Goal: Task Accomplishment & Management: Manage account settings

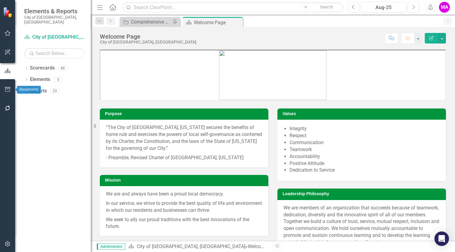
click at [5, 90] on icon "button" at bounding box center [7, 89] width 5 height 5
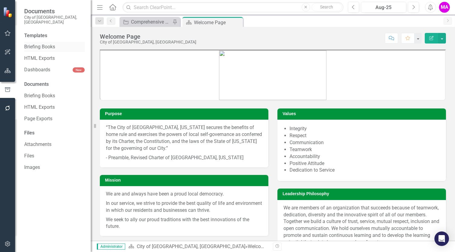
click at [43, 44] on link "Briefing Books" at bounding box center [54, 47] width 60 height 7
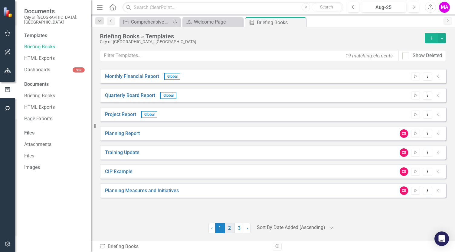
click at [230, 229] on link "2" at bounding box center [230, 228] width 10 height 10
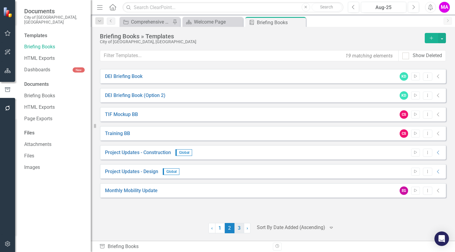
click at [238, 228] on link "3" at bounding box center [239, 228] width 10 height 10
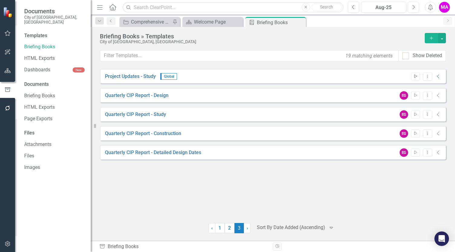
click at [414, 76] on icon "Start" at bounding box center [415, 77] width 5 height 4
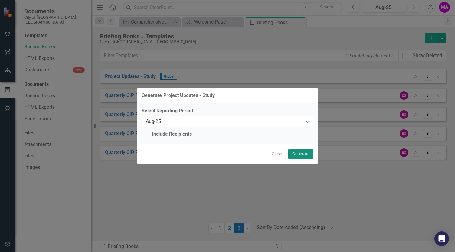
click at [306, 154] on button "Generate" at bounding box center [300, 154] width 25 height 11
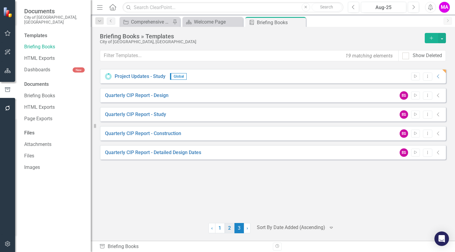
click at [230, 230] on link "2" at bounding box center [230, 228] width 10 height 10
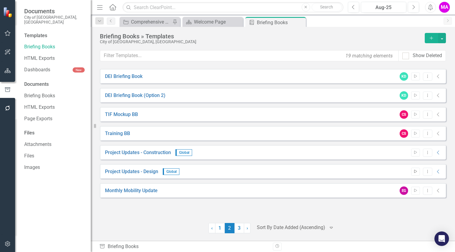
click at [417, 171] on icon "button" at bounding box center [415, 171] width 3 height 3
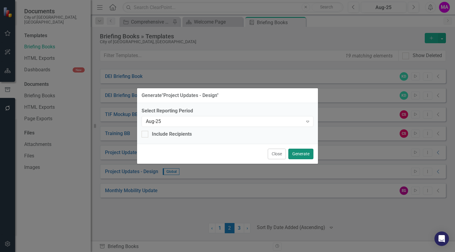
click at [300, 153] on button "Generate" at bounding box center [300, 154] width 25 height 11
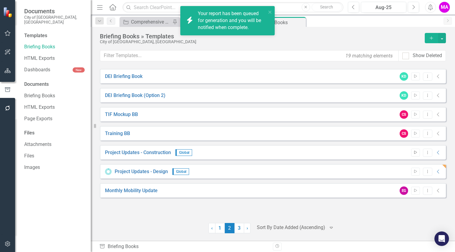
click at [415, 154] on button "Start" at bounding box center [415, 153] width 9 height 8
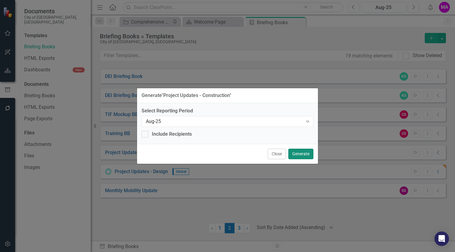
click at [303, 156] on button "Generate" at bounding box center [300, 154] width 25 height 11
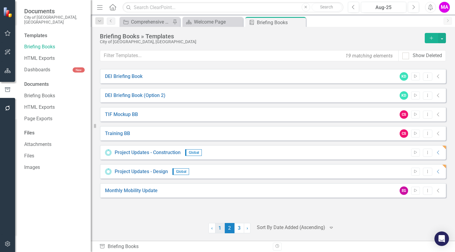
click at [220, 230] on link "1" at bounding box center [220, 228] width 10 height 10
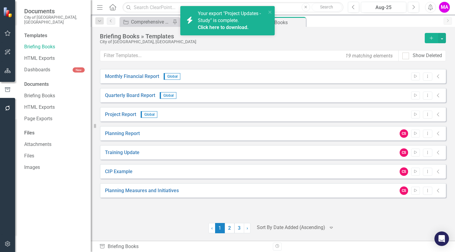
click at [231, 23] on span "Your export "Project Updates - Study" is complete. Click here to download." at bounding box center [231, 21] width 67 height 21
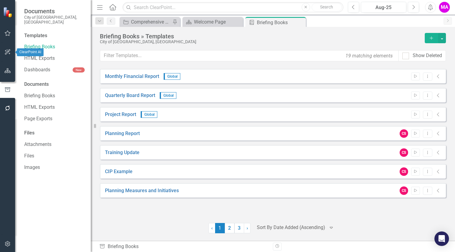
click at [7, 71] on icon "button" at bounding box center [8, 70] width 6 height 5
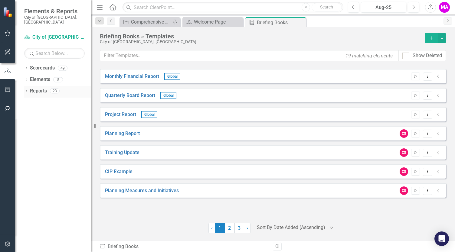
click at [24, 90] on icon "Dropdown" at bounding box center [26, 91] width 4 height 3
click at [43, 88] on link "Reports" at bounding box center [38, 91] width 17 height 7
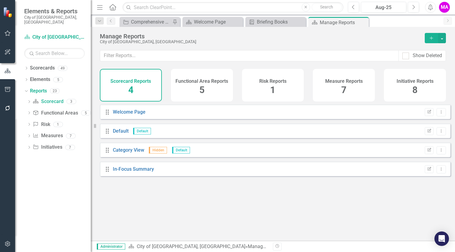
click at [403, 84] on div "Initiative Reports 8" at bounding box center [415, 85] width 62 height 33
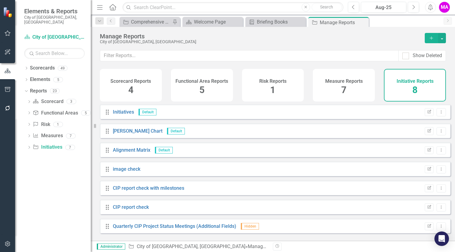
scroll to position [20, 0]
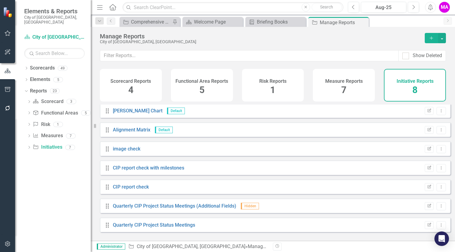
click at [348, 89] on div "Measure Reports 7" at bounding box center [344, 85] width 62 height 33
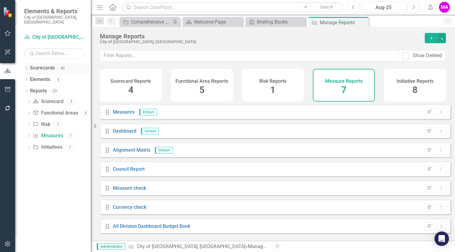
click at [27, 66] on div "Dropdown" at bounding box center [26, 68] width 4 height 5
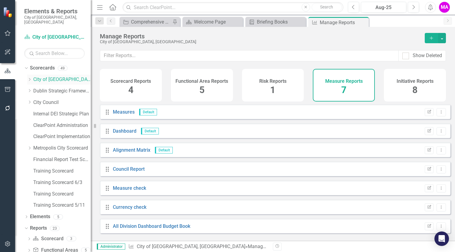
click at [30, 77] on div "Dropdown" at bounding box center [29, 79] width 5 height 5
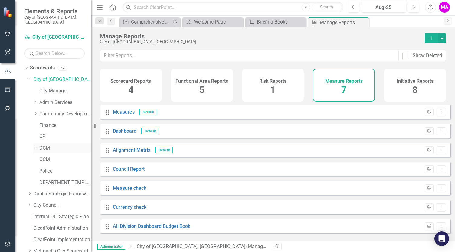
click at [36, 146] on icon "Dropdown" at bounding box center [35, 148] width 5 height 4
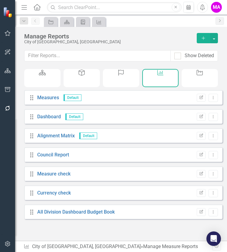
click at [24, 6] on icon "Menu" at bounding box center [24, 7] width 8 height 6
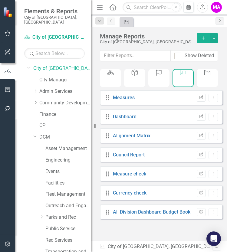
scroll to position [11, 0]
click at [57, 156] on link "Engineering" at bounding box center [67, 159] width 45 height 7
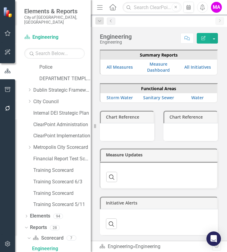
scroll to position [221, 0]
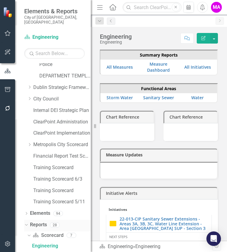
click at [38, 221] on link "Reports" at bounding box center [38, 224] width 17 height 7
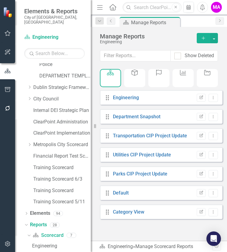
click at [100, 7] on icon "Menu" at bounding box center [100, 7] width 8 height 6
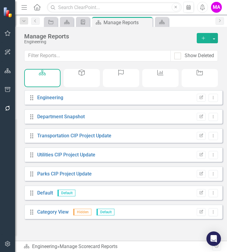
scroll to position [21, 0]
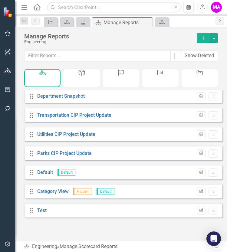
click at [204, 72] on div "Initiative" at bounding box center [199, 78] width 36 height 18
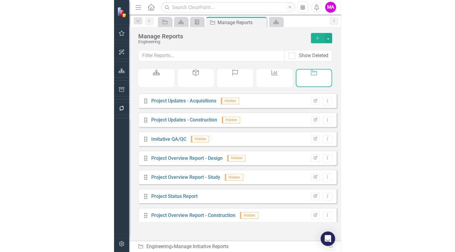
scroll to position [554, 0]
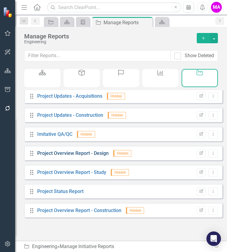
click at [93, 156] on link "Project Overview Report - Design" at bounding box center [72, 153] width 71 height 6
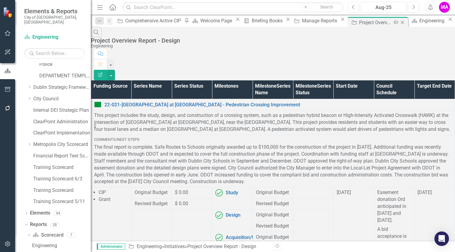
click at [399, 23] on icon "Close" at bounding box center [402, 22] width 6 height 5
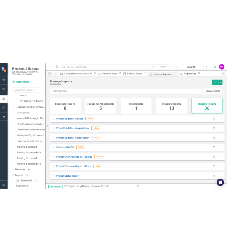
scroll to position [553, 0]
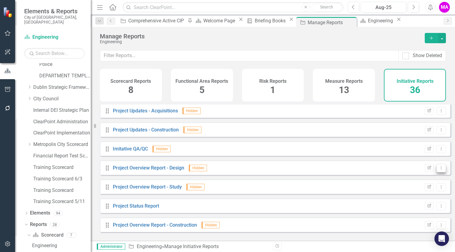
click at [438, 170] on icon "Dropdown Menu" at bounding box center [440, 168] width 5 height 4
click at [422, 181] on link "Edit Report Edit Report" at bounding box center [416, 182] width 50 height 11
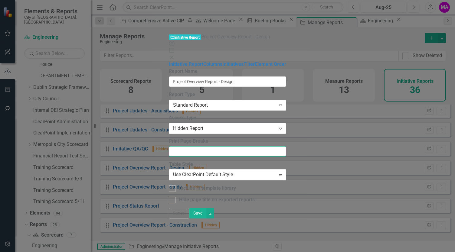
click at [169, 146] on input "Print Page Breaks" at bounding box center [227, 151] width 117 height 10
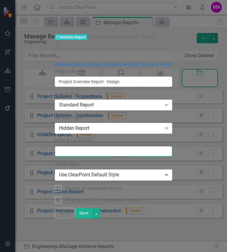
click at [131, 146] on input "Print Page Breaks" at bounding box center [113, 151] width 117 height 10
click at [152, 146] on input "Print Page Breaks" at bounding box center [113, 151] width 117 height 10
click at [138, 146] on input "Print Page Breaks" at bounding box center [113, 151] width 117 height 10
type input "3,6,9,11,14,17"
click at [92, 218] on button "Save" at bounding box center [83, 213] width 17 height 11
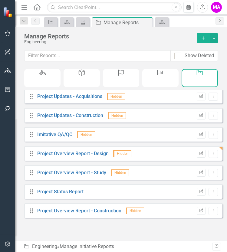
click at [24, 11] on button "Menu" at bounding box center [24, 7] width 8 height 10
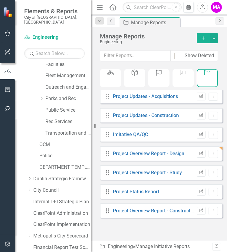
scroll to position [118, 0]
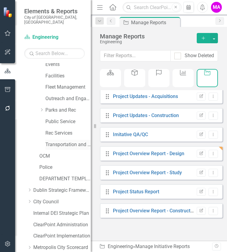
click at [70, 141] on link "Transportation and Mobility" at bounding box center [67, 144] width 45 height 7
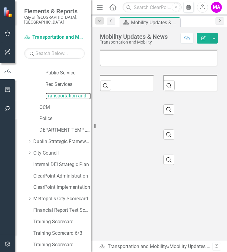
scroll to position [215, 0]
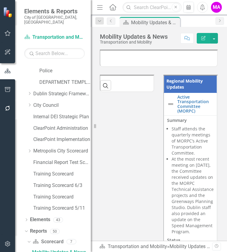
click at [98, 5] on icon "Menu" at bounding box center [100, 7] width 8 height 6
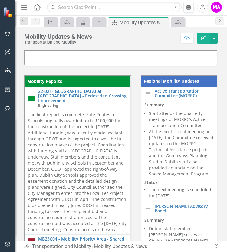
click at [22, 9] on icon "Menu" at bounding box center [24, 7] width 8 height 6
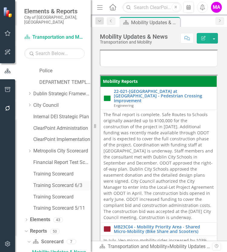
scroll to position [235, 0]
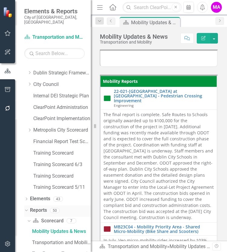
click at [37, 207] on link "Reports" at bounding box center [38, 210] width 17 height 7
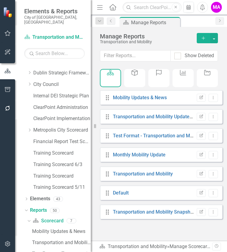
click at [210, 76] on div "Initiative" at bounding box center [206, 78] width 21 height 18
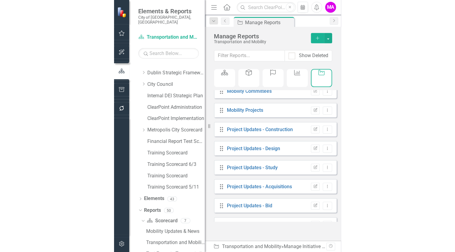
scroll to position [197, 0]
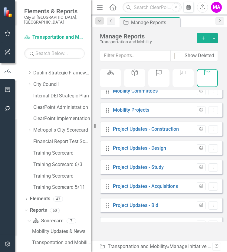
click at [199, 152] on button "Edit Report" at bounding box center [200, 148] width 9 height 8
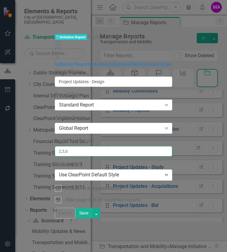
click at [131, 146] on input "2,3,6" at bounding box center [113, 151] width 117 height 10
click at [114, 146] on input "2,3,6" at bounding box center [113, 151] width 117 height 10
type input "2,4,6"
click at [92, 218] on button "Save" at bounding box center [83, 213] width 17 height 11
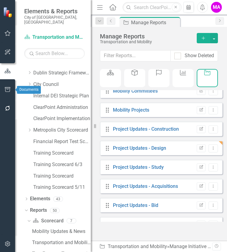
click at [6, 89] on icon "button" at bounding box center [8, 89] width 6 height 5
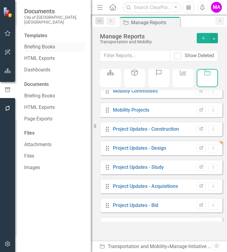
click at [42, 44] on link "Briefing Books" at bounding box center [54, 47] width 60 height 7
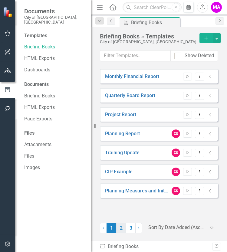
click at [122, 230] on link "2" at bounding box center [121, 228] width 10 height 10
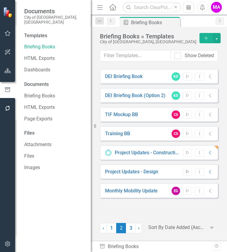
click at [187, 171] on icon "Start" at bounding box center [187, 172] width 5 height 4
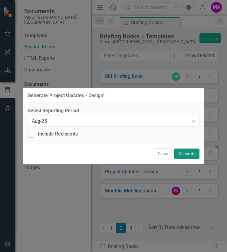
click at [189, 153] on button "Generate" at bounding box center [186, 153] width 25 height 11
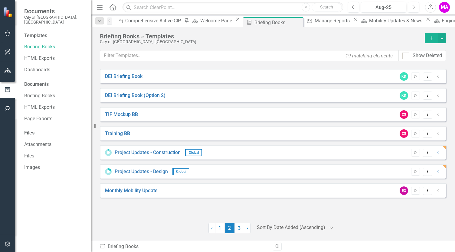
click at [443, 146] on div "Project Updates - Construction Global Start Dropdown Menu Collapse" at bounding box center [273, 152] width 346 height 15
click at [353, 21] on icon at bounding box center [354, 19] width 3 height 3
click at [373, 21] on icon "Close" at bounding box center [376, 19] width 6 height 5
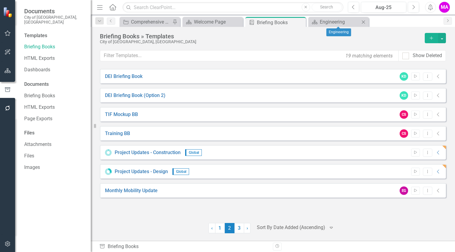
click at [363, 21] on icon at bounding box center [363, 21] width 3 height 3
click at [133, 154] on link "Project Updates - Construction" at bounding box center [148, 152] width 66 height 7
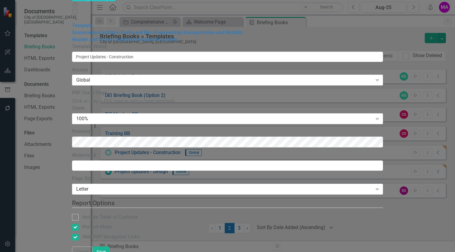
click at [77, 17] on icon at bounding box center [75, 19] width 4 height 4
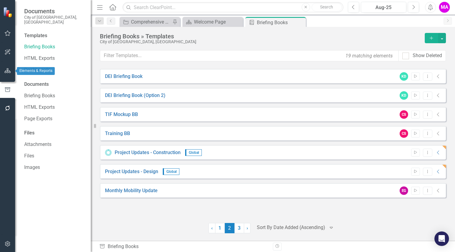
click at [9, 71] on icon "button" at bounding box center [8, 70] width 6 height 5
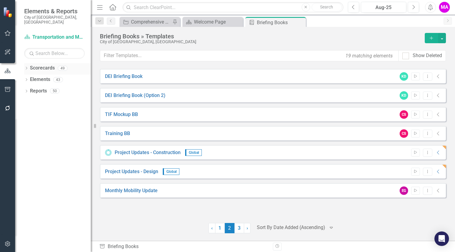
click at [24, 63] on div "Dropdown Scorecards 49" at bounding box center [57, 68] width 66 height 11
click at [25, 67] on icon "Dropdown" at bounding box center [26, 68] width 4 height 3
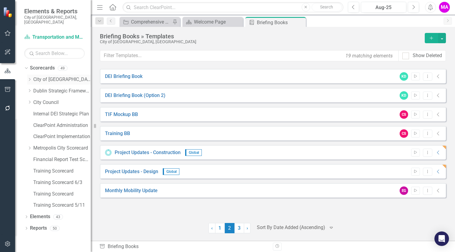
click at [30, 78] on icon "Dropdown" at bounding box center [29, 80] width 5 height 4
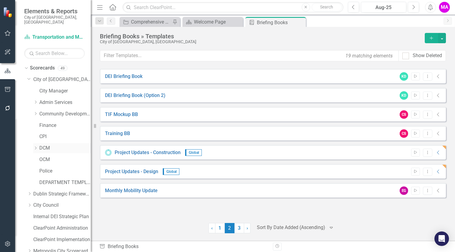
click at [36, 147] on icon at bounding box center [36, 148] width 2 height 3
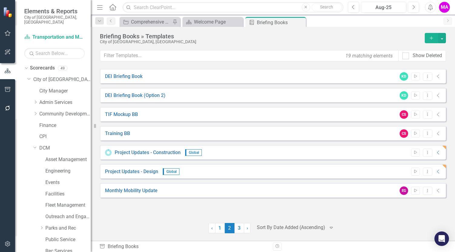
click at [42, 166] on div "Engineering" at bounding box center [61, 171] width 57 height 11
click at [52, 168] on link "Engineering" at bounding box center [67, 171] width 45 height 7
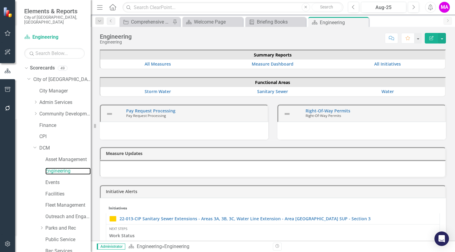
scroll to position [195, 0]
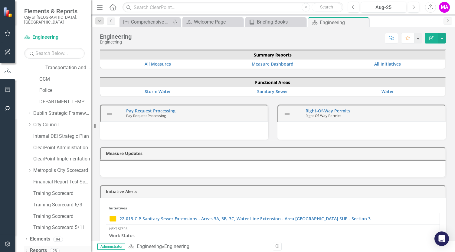
click at [35, 247] on link "Reports" at bounding box center [38, 250] width 17 height 7
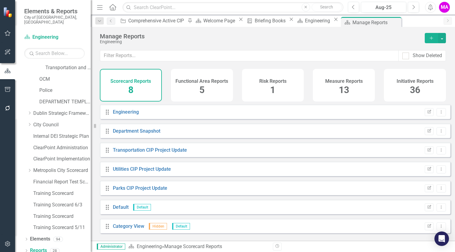
click at [428, 86] on div "Initiative Reports 36" at bounding box center [415, 85] width 62 height 33
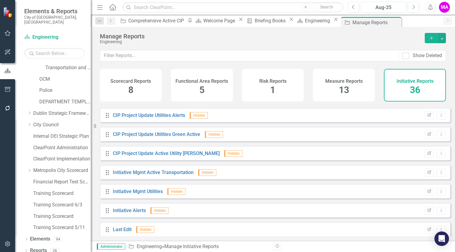
scroll to position [553, 0]
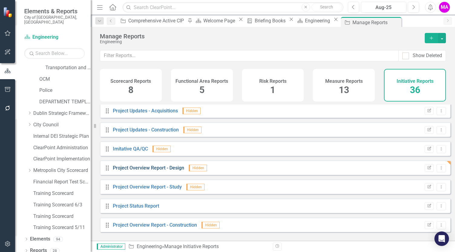
click at [170, 171] on link "Project Overview Report - Design" at bounding box center [148, 168] width 71 height 6
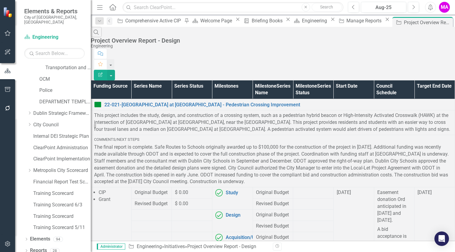
click at [107, 70] on button "Edit Report" at bounding box center [100, 75] width 13 height 11
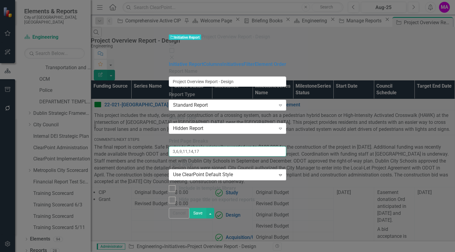
click at [236, 146] on input "3,6,9,11,14,17" at bounding box center [227, 151] width 117 height 10
click at [203, 61] on link "Columns" at bounding box center [212, 64] width 19 height 6
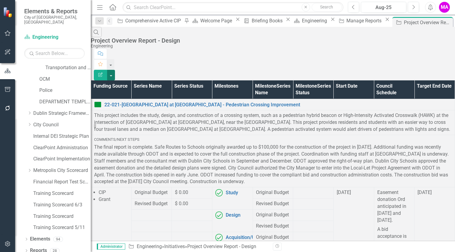
click at [115, 70] on button "button" at bounding box center [111, 75] width 8 height 11
click at [434, 61] on link "PDF Export to PDF" at bounding box center [421, 61] width 48 height 11
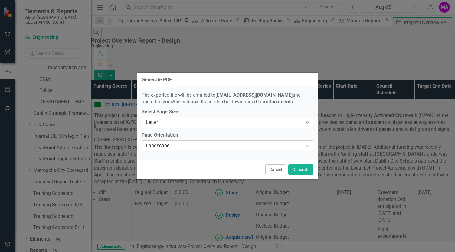
click at [307, 145] on icon "Expand" at bounding box center [307, 145] width 6 height 5
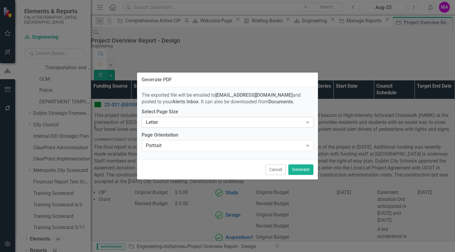
click at [264, 118] on div "Letter Expand" at bounding box center [227, 122] width 172 height 11
click at [305, 170] on button "Generate" at bounding box center [300, 169] width 25 height 11
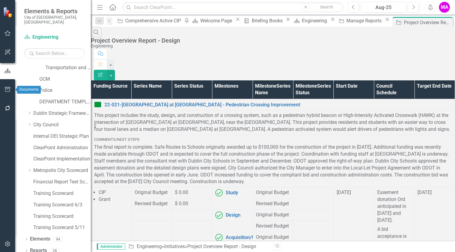
click at [7, 87] on icon "button" at bounding box center [8, 89] width 6 height 5
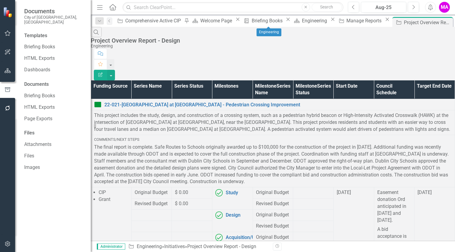
click at [329, 22] on icon "Close" at bounding box center [332, 19] width 6 height 5
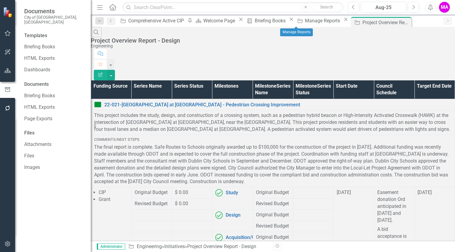
click at [344, 21] on icon at bounding box center [345, 19] width 3 height 3
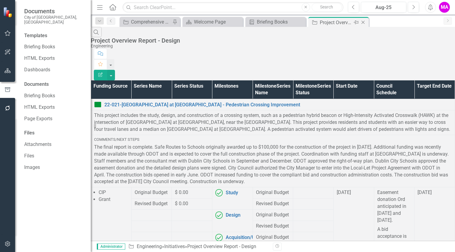
click at [363, 22] on icon "Close" at bounding box center [363, 22] width 6 height 5
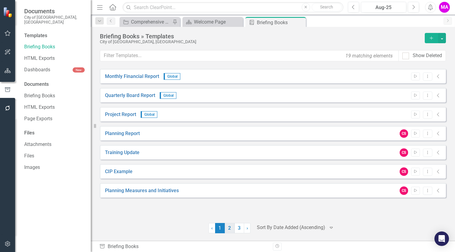
click at [229, 228] on link "2" at bounding box center [230, 228] width 10 height 10
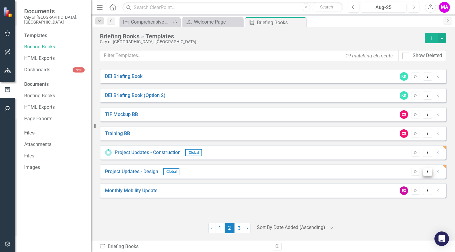
click at [429, 171] on icon "Dropdown Menu" at bounding box center [427, 172] width 5 height 4
click at [420, 191] on link "Preview Preview Template" at bounding box center [404, 192] width 56 height 11
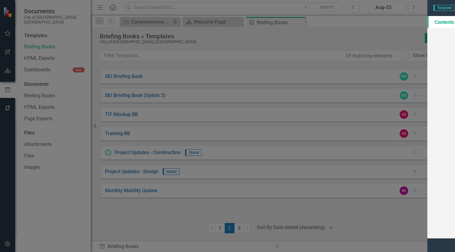
click at [451, 10] on div "Template Project Updates - Design Help Maximize Close" at bounding box center [249, 8] width 409 height 16
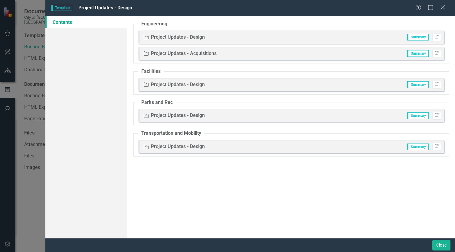
click at [444, 8] on icon "Close" at bounding box center [443, 8] width 8 height 6
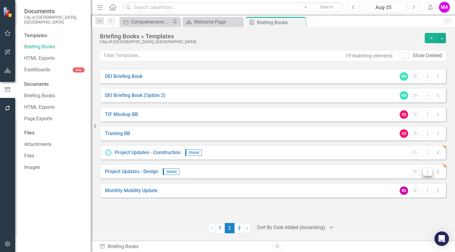
click at [428, 173] on button "Dropdown Menu" at bounding box center [427, 172] width 9 height 8
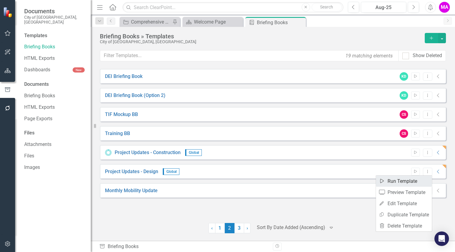
click at [418, 180] on link "Start Run Template" at bounding box center [404, 181] width 56 height 11
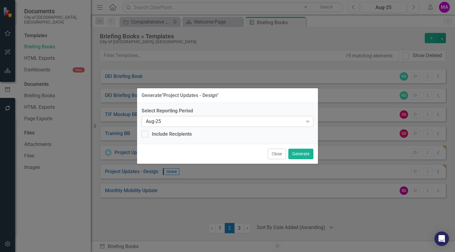
click at [295, 124] on div "Aug-25" at bounding box center [224, 121] width 157 height 7
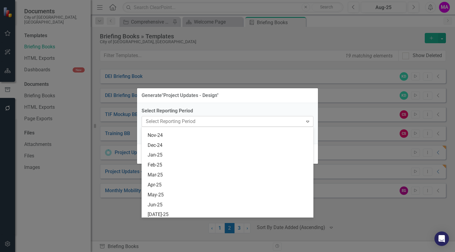
scroll to position [1261, 0]
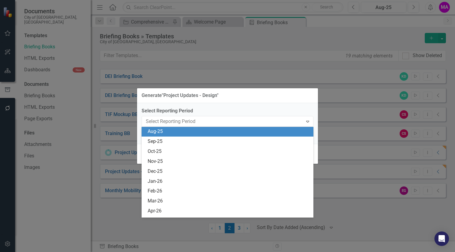
click at [254, 133] on div "Aug-25" at bounding box center [229, 131] width 162 height 7
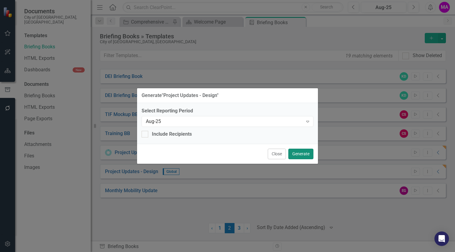
click at [306, 154] on button "Generate" at bounding box center [300, 154] width 25 height 11
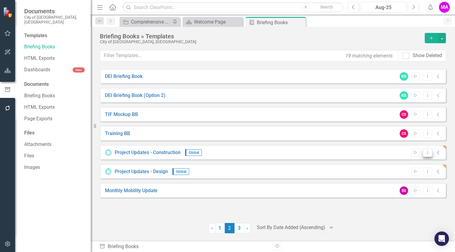
click at [429, 153] on icon "Dropdown Menu" at bounding box center [427, 153] width 5 height 4
click at [430, 154] on button "Dropdown Menu" at bounding box center [427, 153] width 9 height 8
click at [424, 152] on button "Dropdown Menu" at bounding box center [427, 153] width 9 height 8
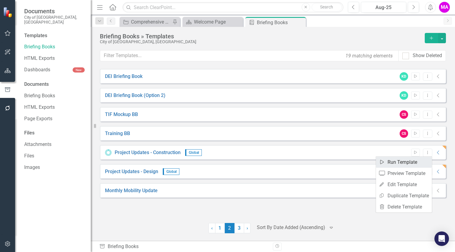
click at [408, 164] on link "Start Run Template" at bounding box center [404, 162] width 56 height 11
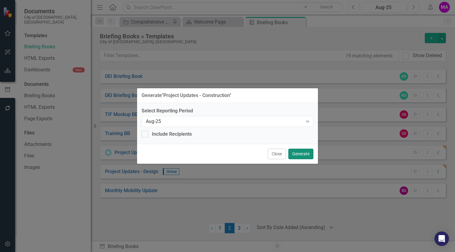
click at [303, 153] on button "Generate" at bounding box center [300, 154] width 25 height 11
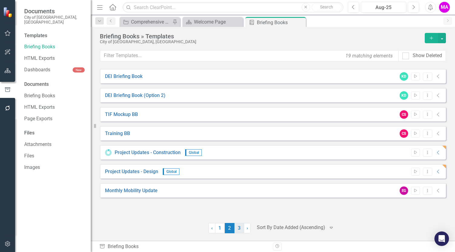
click at [239, 229] on link "3" at bounding box center [239, 228] width 10 height 10
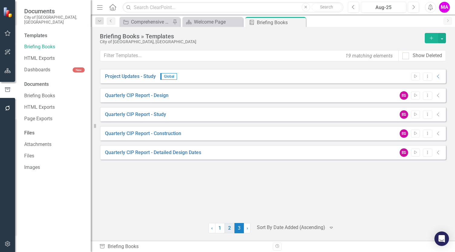
click at [225, 229] on link "2" at bounding box center [230, 228] width 10 height 10
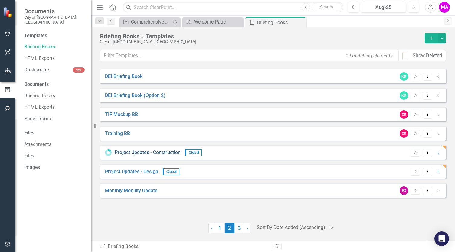
drag, startPoint x: 146, startPoint y: 152, endPoint x: 165, endPoint y: 156, distance: 19.4
click at [165, 156] on link "Project Updates - Construction" at bounding box center [148, 152] width 66 height 7
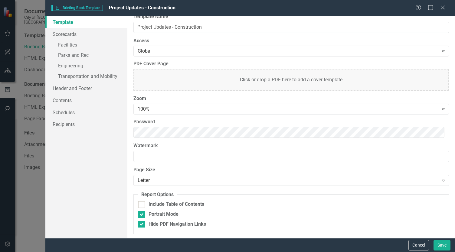
scroll to position [0, 0]
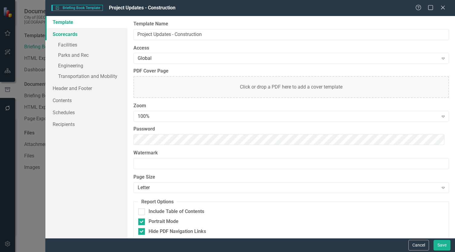
click at [65, 35] on link "Scorecards" at bounding box center [86, 34] width 82 height 12
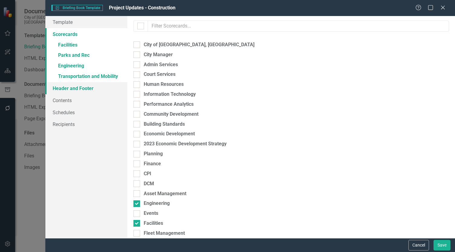
click at [78, 89] on link "Header and Footer" at bounding box center [86, 88] width 82 height 12
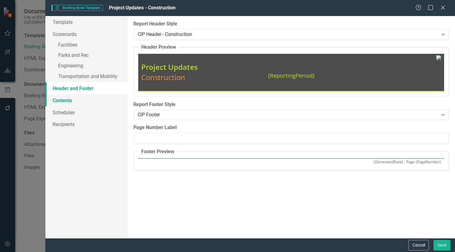
click at [70, 99] on link "Contents" at bounding box center [86, 100] width 82 height 12
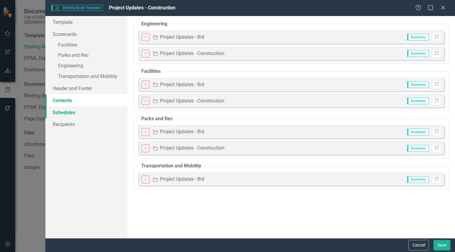
click at [69, 109] on link "Schedules" at bounding box center [86, 112] width 82 height 12
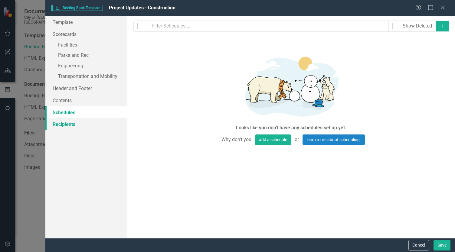
click at [70, 119] on link "Recipients" at bounding box center [86, 124] width 82 height 12
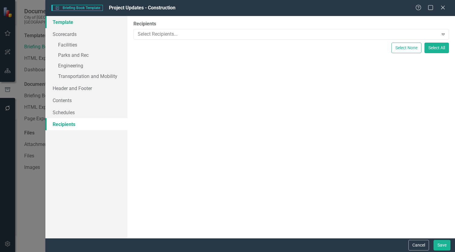
click at [74, 23] on link "Template" at bounding box center [86, 22] width 82 height 12
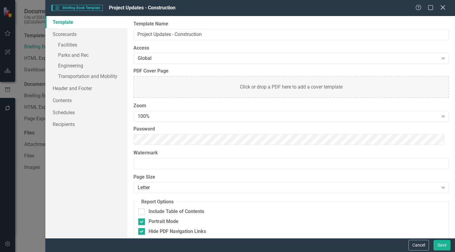
click at [443, 8] on icon "Close" at bounding box center [443, 8] width 8 height 6
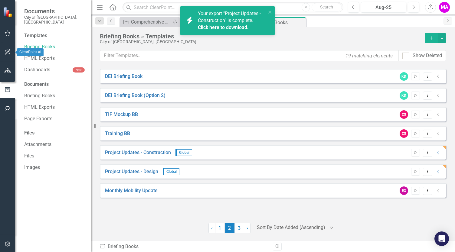
click at [5, 73] on button "button" at bounding box center [8, 71] width 14 height 13
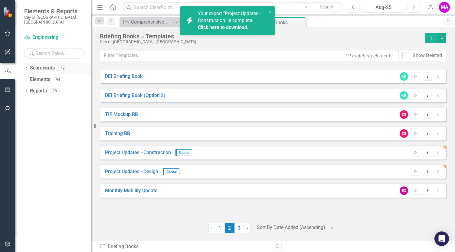
click at [38, 65] on link "Scorecards" at bounding box center [42, 68] width 25 height 7
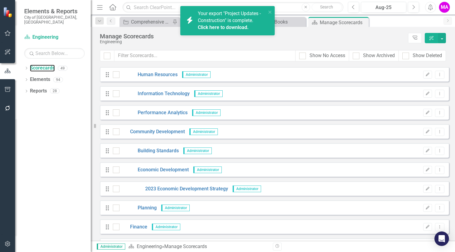
scroll to position [150, 0]
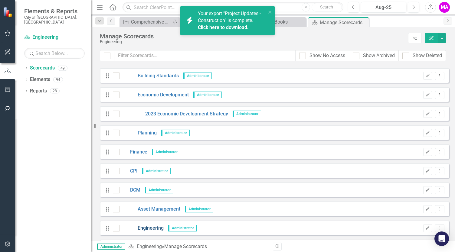
click at [154, 226] on link "Engineering" at bounding box center [141, 228] width 44 height 7
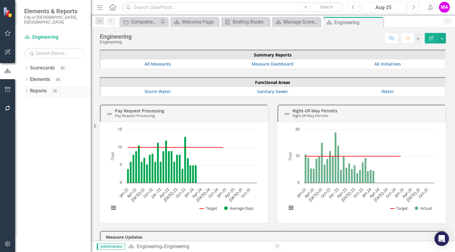
click at [37, 88] on link "Reports" at bounding box center [38, 91] width 17 height 7
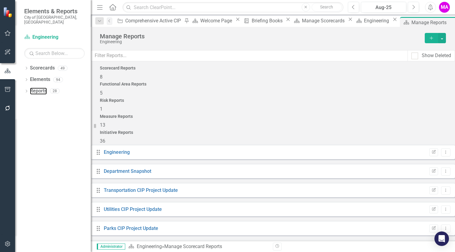
scroll to position [20, 0]
click at [105, 138] on span "36" at bounding box center [102, 141] width 5 height 6
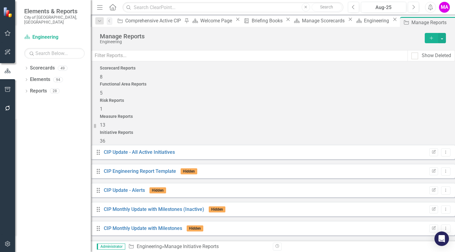
scroll to position [553, 0]
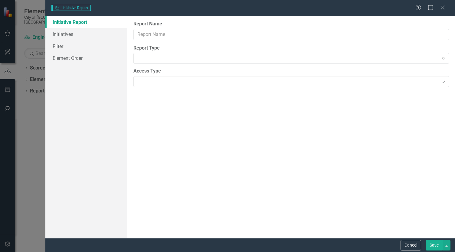
type input "Project Overview Report - Design"
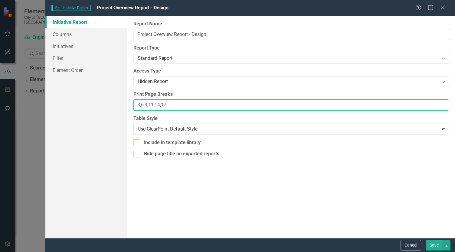
drag, startPoint x: 177, startPoint y: 104, endPoint x: 118, endPoint y: 103, distance: 59.0
click at [118, 103] on div "Initiative Report Columns Initiatives Filter Element Order Report Name Project …" at bounding box center [249, 127] width 409 height 222
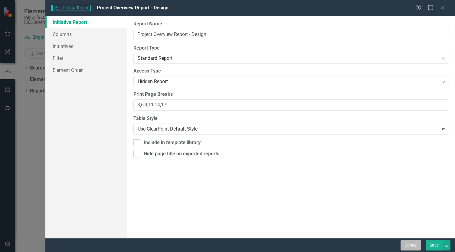
click at [409, 246] on button "Cancel" at bounding box center [410, 245] width 21 height 11
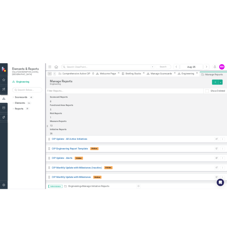
scroll to position [501, 0]
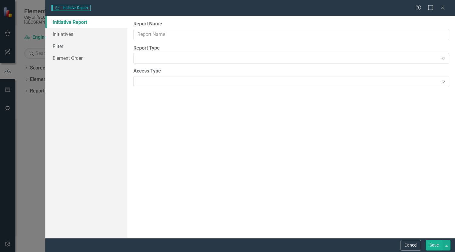
type input "Project Updates - Design"
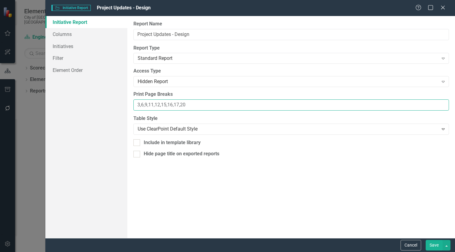
drag, startPoint x: 202, startPoint y: 104, endPoint x: 123, endPoint y: 101, distance: 79.0
click at [123, 101] on div "Initiative Report Columns Initiatives Filter Element Order Report Name Project …" at bounding box center [249, 127] width 409 height 222
paste input "4,17"
type input "3,6,9,11,14,17"
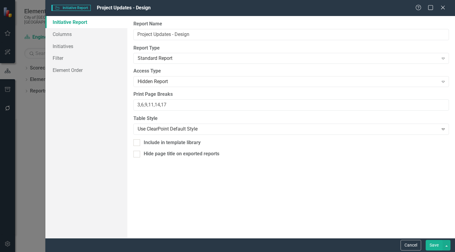
click at [433, 245] on button "Save" at bounding box center [433, 245] width 17 height 11
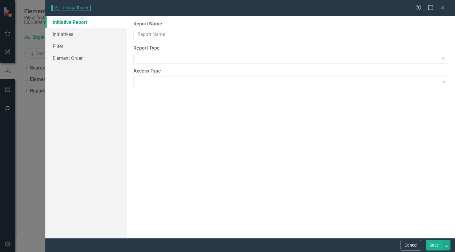
type input "Project Updates - Construction"
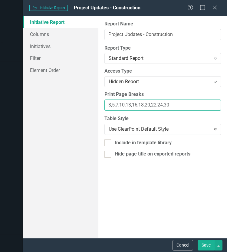
drag, startPoint x: 108, startPoint y: 107, endPoint x: 108, endPoint y: 110, distance: 3.6
click at [108, 107] on input "3,5,7,10,13,16,18,20,22,24,30" at bounding box center [162, 104] width 116 height 11
click at [113, 105] on input "2,5,7,10,13,16,18,20,22,24,30" at bounding box center [162, 104] width 116 height 11
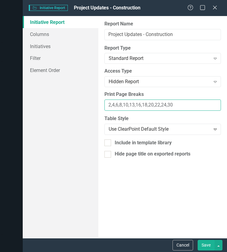
click at [134, 105] on input "2,4,6,8,10,13,16,18,20,22,24,30" at bounding box center [162, 104] width 116 height 11
click at [141, 104] on input "2,4,6,8,10,14,16,18,20,22,24,30" at bounding box center [162, 104] width 116 height 11
click at [146, 105] on input "2,4,6,8,10,14,17,18,20,22,24,30" at bounding box center [162, 104] width 116 height 11
type input "2,4,6,8,10,14,17,20,22,24,30"
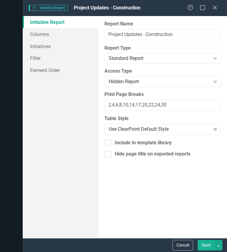
click at [205, 247] on button "Save" at bounding box center [205, 245] width 17 height 11
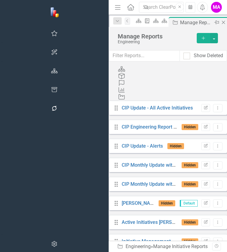
click at [222, 21] on icon at bounding box center [223, 22] width 3 height 3
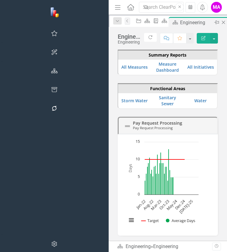
click at [222, 21] on icon at bounding box center [223, 22] width 3 height 3
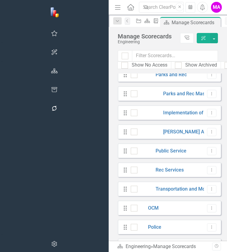
scroll to position [407, 0]
click at [137, 188] on link "Transportation and Mobility" at bounding box center [176, 188] width 78 height 7
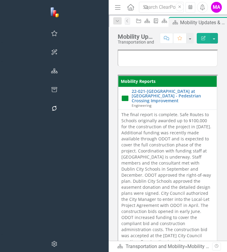
click at [114, 10] on icon "Menu" at bounding box center [118, 7] width 8 height 6
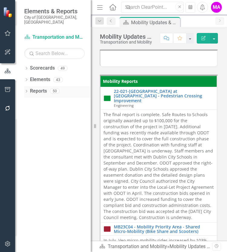
click at [35, 88] on link "Reports" at bounding box center [38, 91] width 17 height 7
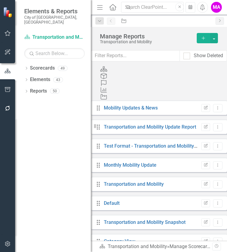
click at [211, 94] on div "Initiative" at bounding box center [159, 97] width 118 height 7
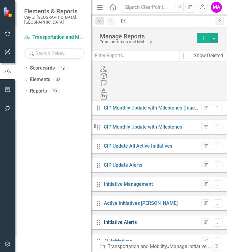
scroll to position [325, 0]
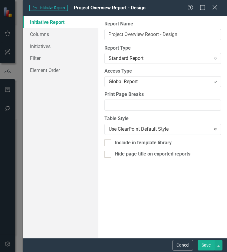
click at [217, 9] on icon "Close" at bounding box center [215, 8] width 8 height 6
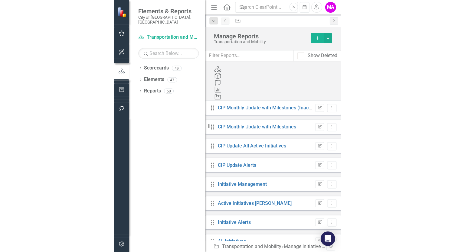
scroll to position [203, 0]
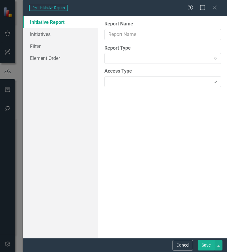
type input "Project Updates - Design"
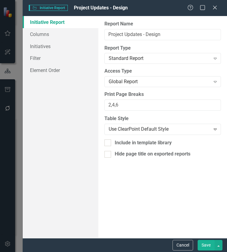
click at [204, 243] on button "Save" at bounding box center [205, 245] width 17 height 11
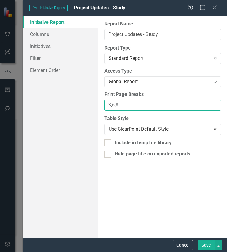
click at [109, 105] on input "3,6,8" at bounding box center [162, 104] width 116 height 11
click at [118, 106] on input "4,6,8" at bounding box center [162, 104] width 116 height 11
type input "4,7"
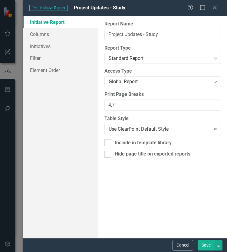
click at [209, 246] on button "Save" at bounding box center [205, 245] width 17 height 11
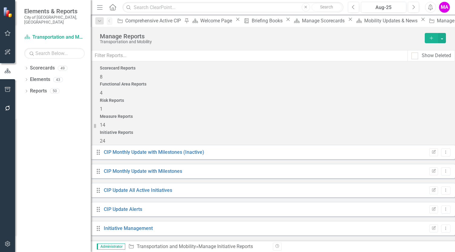
click at [8, 90] on icon "button" at bounding box center [8, 89] width 6 height 5
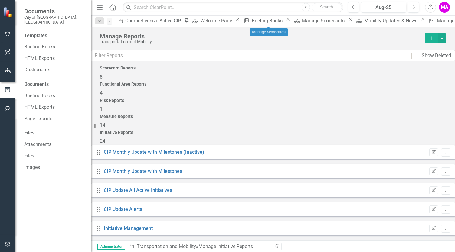
click at [347, 21] on icon "Close" at bounding box center [350, 19] width 6 height 5
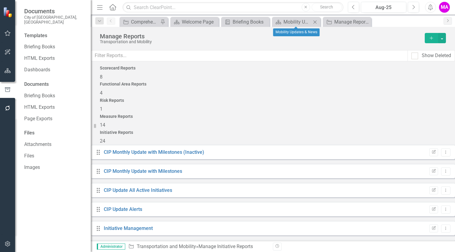
click at [312, 23] on icon "Close" at bounding box center [315, 22] width 6 height 5
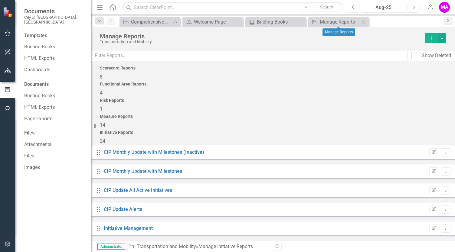
click at [365, 21] on icon "Close" at bounding box center [363, 22] width 6 height 5
click at [363, 24] on icon "Close" at bounding box center [363, 22] width 6 height 5
click at [238, 21] on icon "Close" at bounding box center [237, 22] width 6 height 5
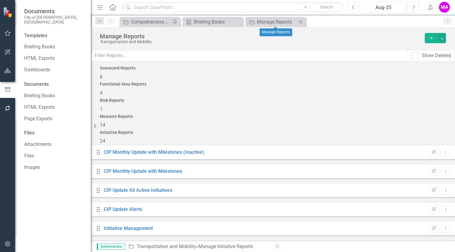
click at [299, 22] on icon "Close" at bounding box center [300, 22] width 6 height 5
click at [211, 24] on div "Briefing Books" at bounding box center [214, 22] width 40 height 8
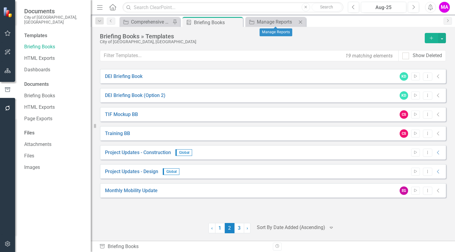
click at [299, 23] on icon at bounding box center [300, 21] width 3 height 3
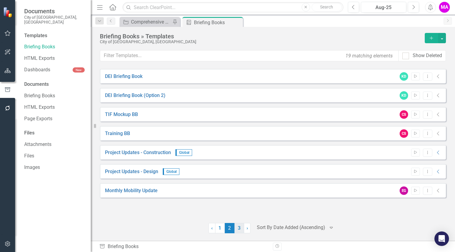
click at [237, 227] on link "3" at bounding box center [239, 228] width 10 height 10
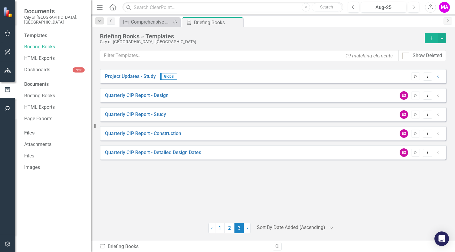
click at [416, 77] on icon "Start" at bounding box center [415, 77] width 5 height 4
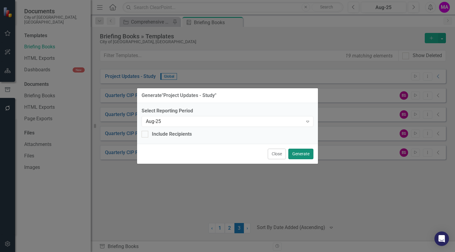
click at [309, 154] on button "Generate" at bounding box center [300, 154] width 25 height 11
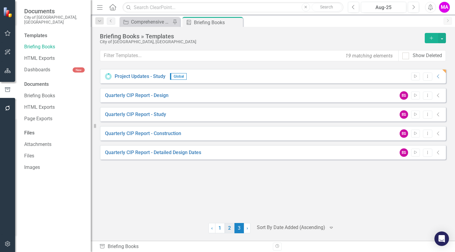
click at [230, 230] on link "2" at bounding box center [230, 228] width 10 height 10
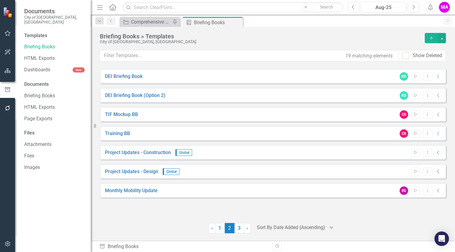
click at [410, 173] on div "Start Dropdown Menu Collapse" at bounding box center [425, 172] width 34 height 8
click at [414, 173] on icon "Start" at bounding box center [415, 172] width 5 height 4
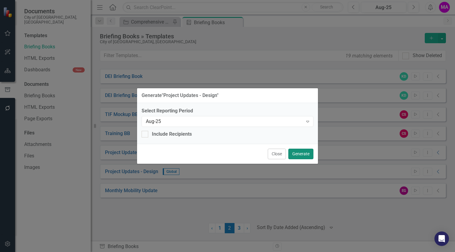
click at [303, 155] on button "Generate" at bounding box center [300, 154] width 25 height 11
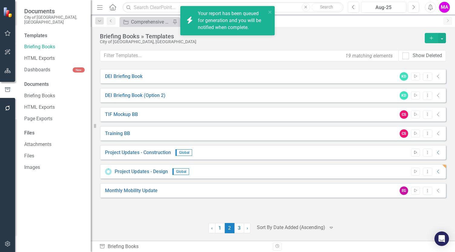
click at [414, 151] on icon "button" at bounding box center [415, 152] width 3 height 3
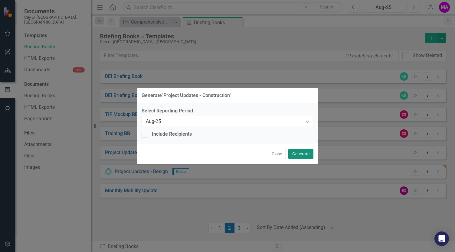
click at [302, 154] on button "Generate" at bounding box center [300, 154] width 25 height 11
